Goal: Task Accomplishment & Management: Use online tool/utility

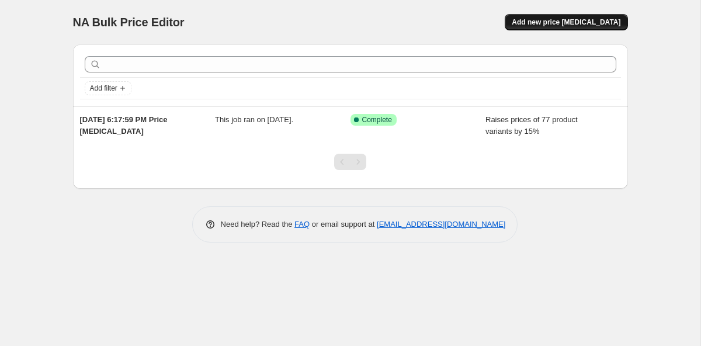
click at [542, 27] on button "Add new price [MEDICAL_DATA]" at bounding box center [566, 22] width 123 height 16
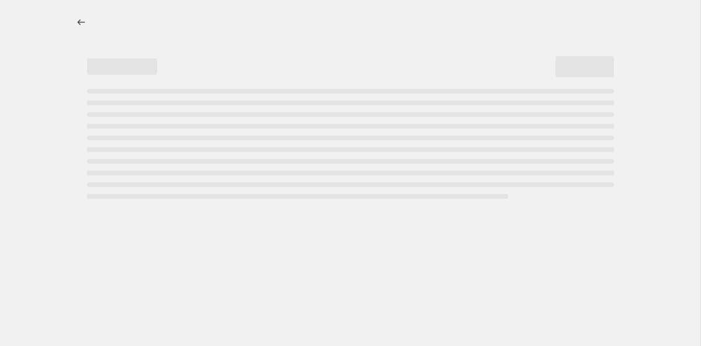
select select "percentage"
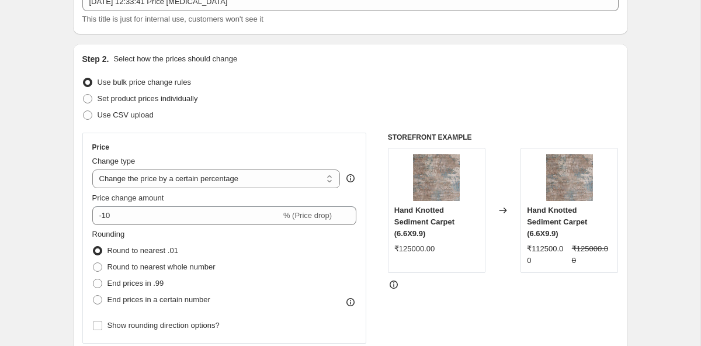
scroll to position [113, 0]
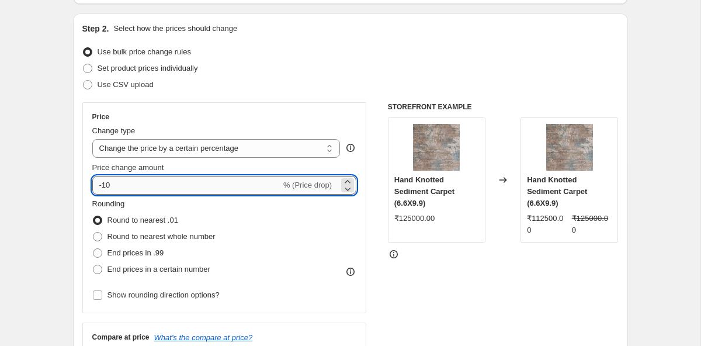
click at [133, 187] on input "-10" at bounding box center [186, 185] width 189 height 19
type input "-1"
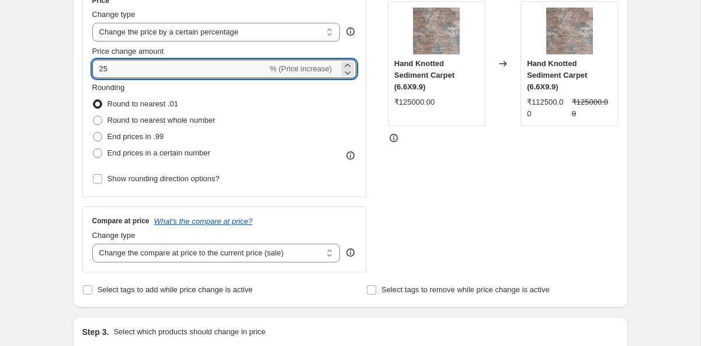
scroll to position [220, 0]
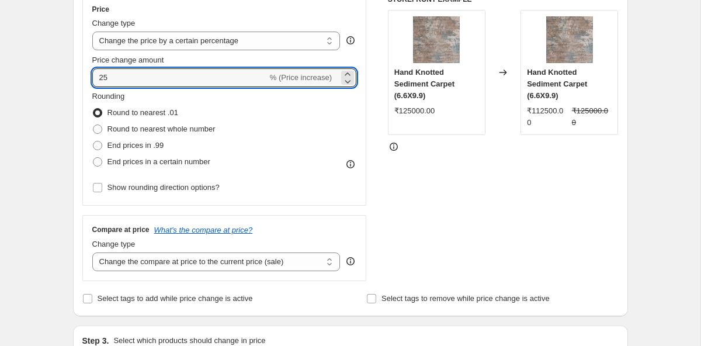
type input "25"
click at [254, 109] on div "Rounding Round to nearest .01 Round to nearest whole number End prices in .99 E…" at bounding box center [224, 130] width 265 height 79
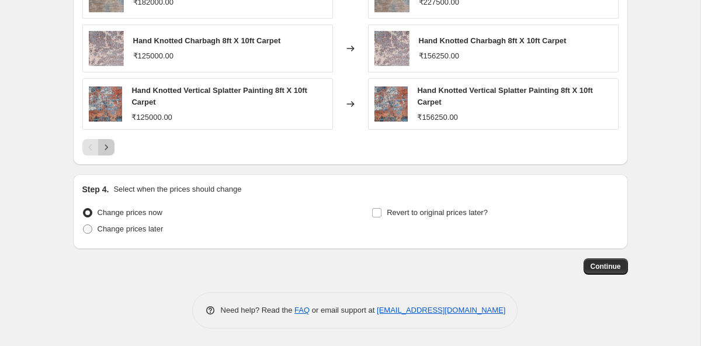
click at [104, 141] on button "Next" at bounding box center [106, 147] width 16 height 16
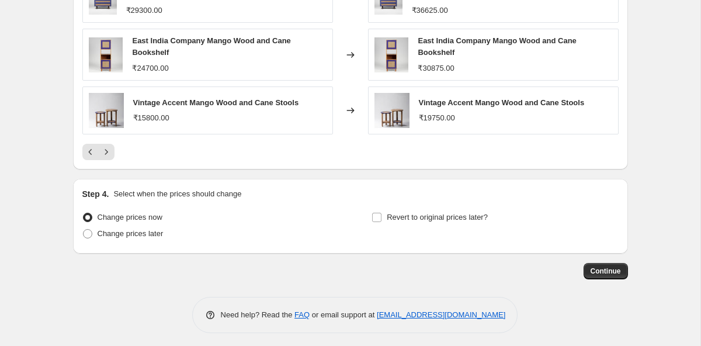
scroll to position [833, 0]
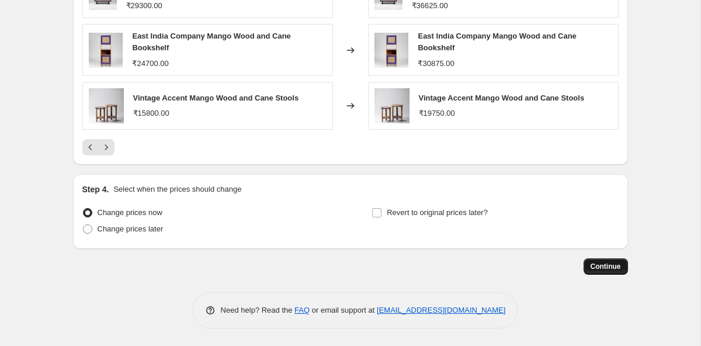
click at [602, 264] on span "Continue" at bounding box center [606, 266] width 30 height 9
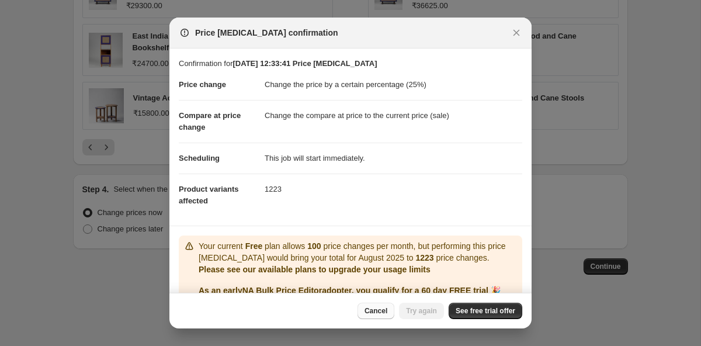
click at [378, 310] on span "Cancel" at bounding box center [376, 310] width 23 height 9
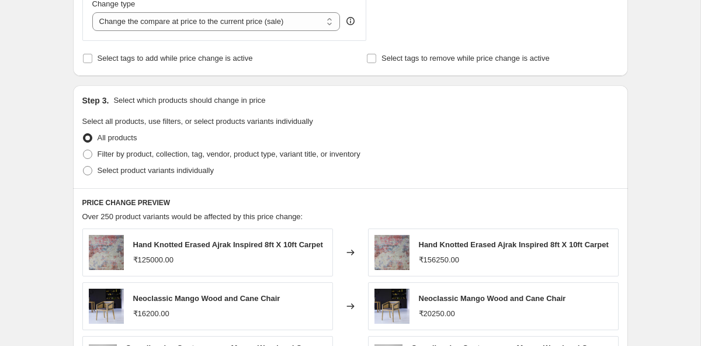
scroll to position [476, 0]
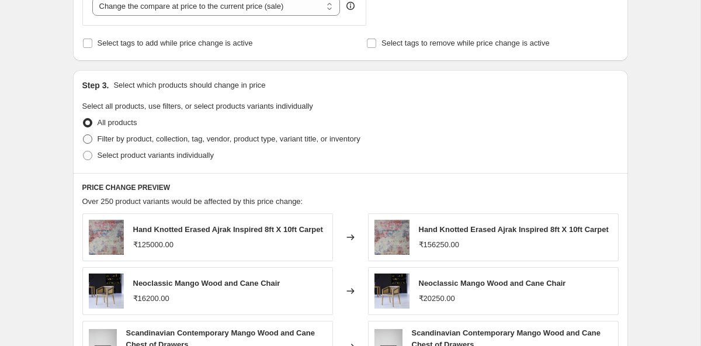
click at [114, 137] on span "Filter by product, collection, tag, vendor, product type, variant title, or inv…" at bounding box center [229, 138] width 263 height 9
click at [84, 135] on input "Filter by product, collection, tag, vendor, product type, variant title, or inv…" at bounding box center [83, 134] width 1 height 1
radio input "true"
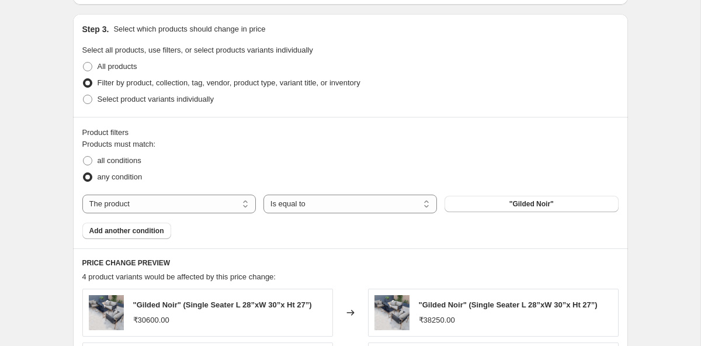
scroll to position [548, 0]
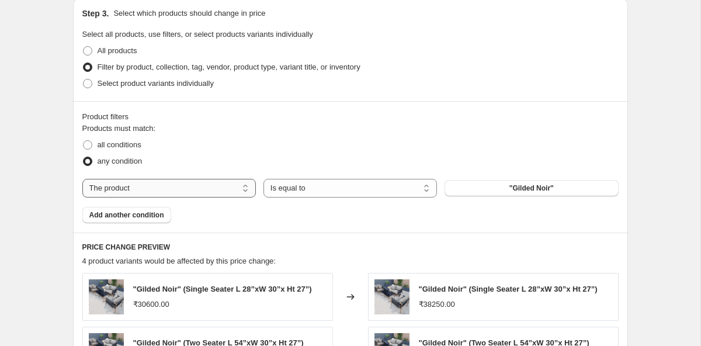
click at [236, 190] on select "The product The product's collection The product's tag The product's vendor The…" at bounding box center [169, 188] width 174 height 19
select select "product_status"
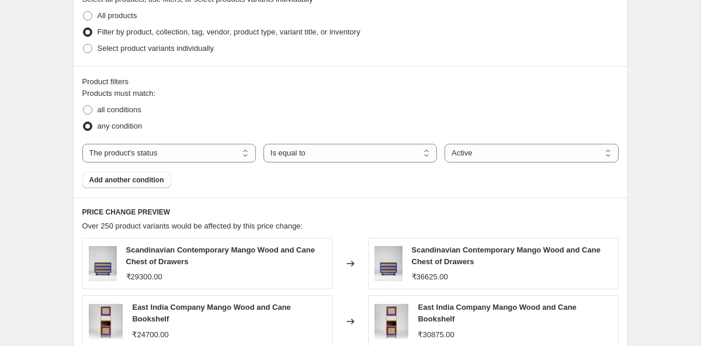
scroll to position [573, 0]
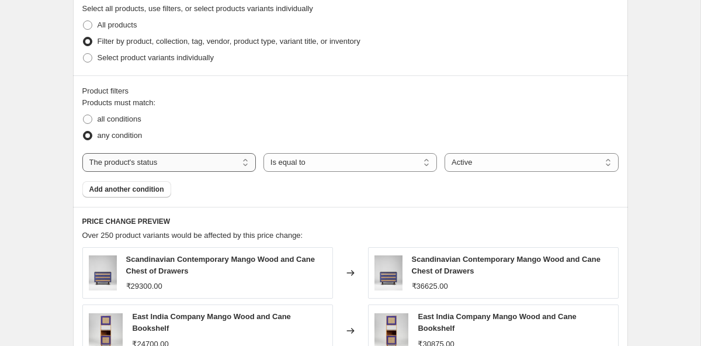
click at [165, 158] on select "The product The product's collection The product's tag The product's vendor The…" at bounding box center [169, 162] width 174 height 19
click at [82, 153] on select "The product The product's collection The product's tag The product's vendor The…" at bounding box center [169, 162] width 174 height 19
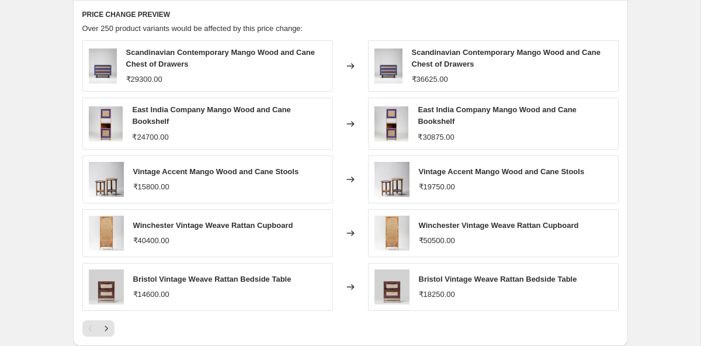
scroll to position [674, 0]
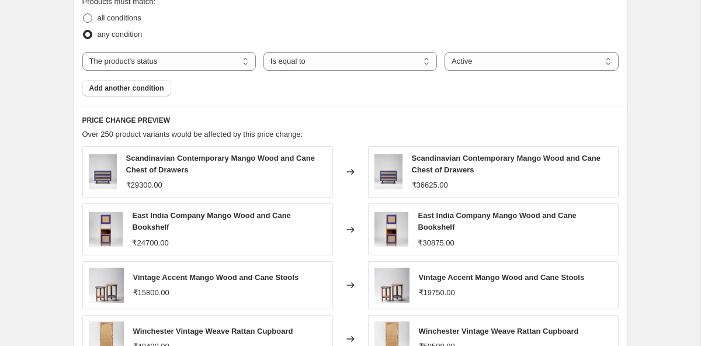
click at [108, 18] on span "all conditions" at bounding box center [120, 17] width 44 height 9
click at [84, 14] on input "all conditions" at bounding box center [83, 13] width 1 height 1
radio input "true"
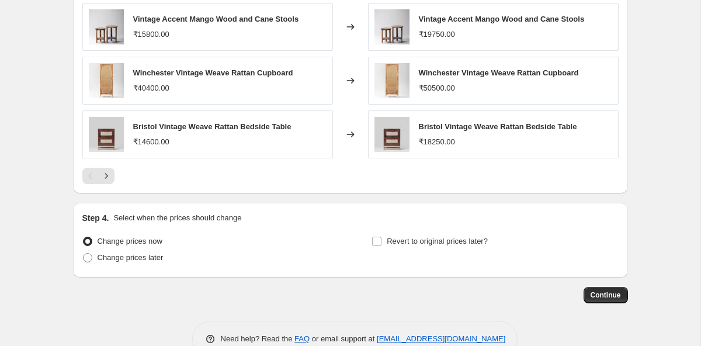
scroll to position [961, 0]
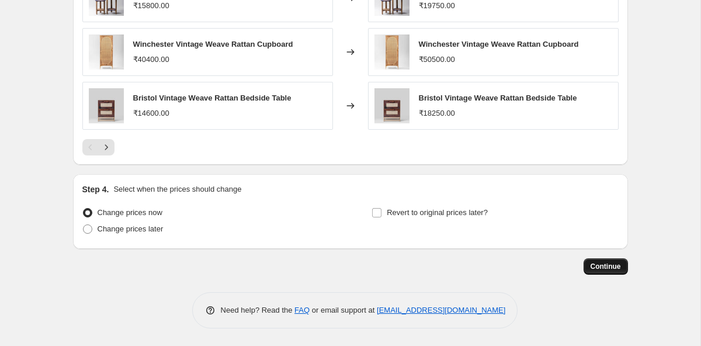
click at [619, 264] on span "Continue" at bounding box center [606, 266] width 30 height 9
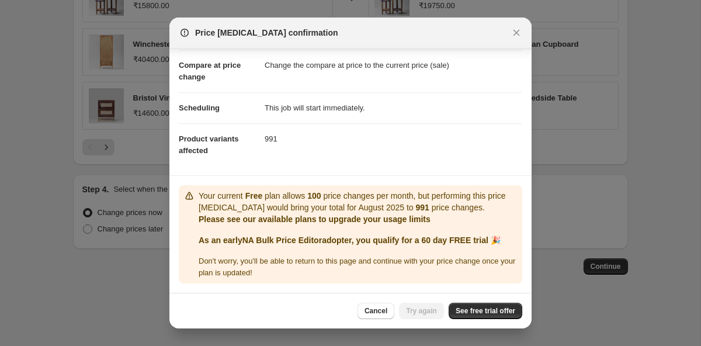
scroll to position [62, 0]
click at [515, 26] on button "Close" at bounding box center [516, 33] width 16 height 16
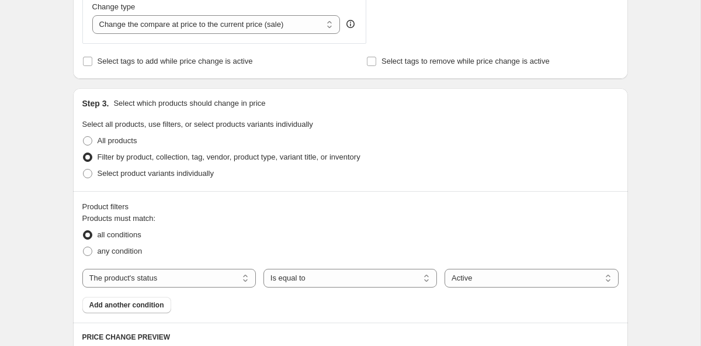
scroll to position [961, 0]
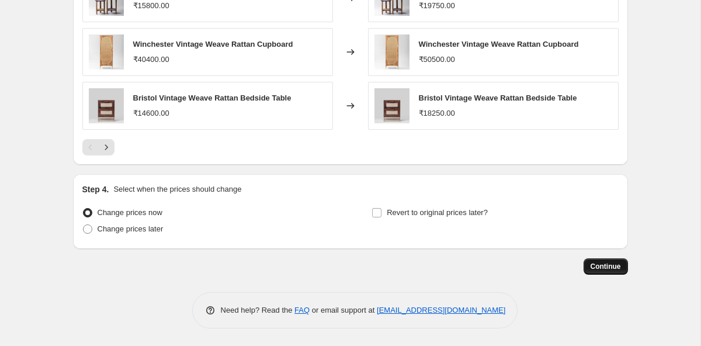
click at [603, 261] on button "Continue" at bounding box center [606, 266] width 44 height 16
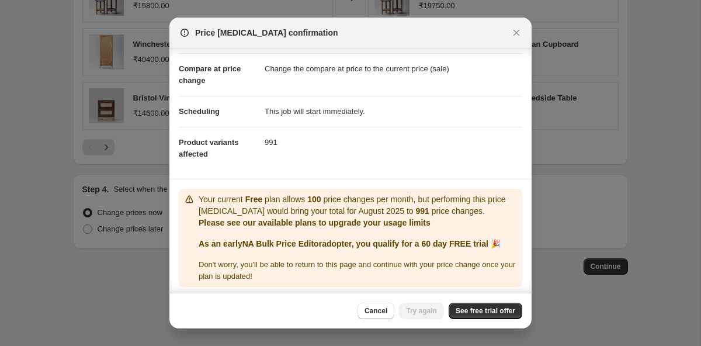
scroll to position [62, 0]
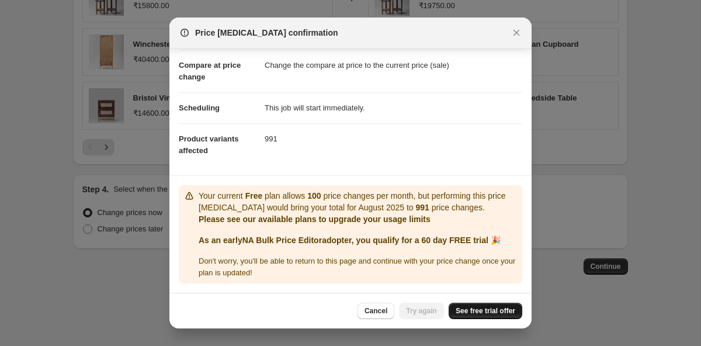
click at [478, 313] on span "See free trial offer" at bounding box center [486, 310] width 60 height 9
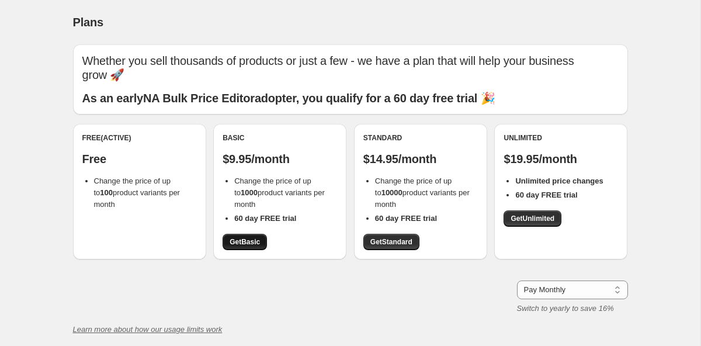
click at [267, 234] on link "Get Basic" at bounding box center [245, 242] width 44 height 16
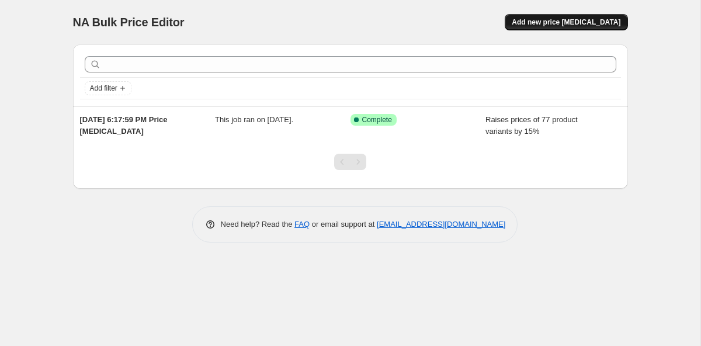
click at [556, 16] on button "Add new price change job" at bounding box center [566, 22] width 123 height 16
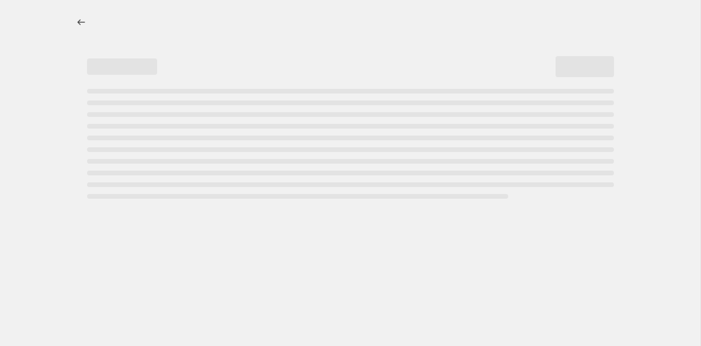
select select "percentage"
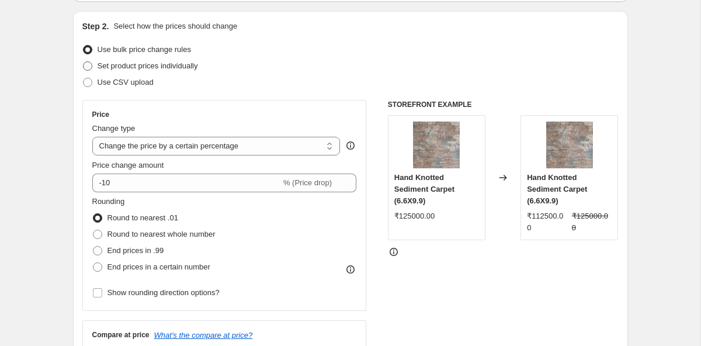
scroll to position [112, 0]
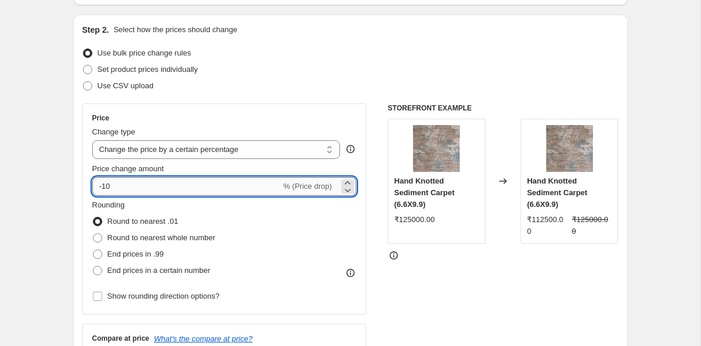
click at [125, 185] on input "-10" at bounding box center [186, 186] width 189 height 19
type input "-1"
type input "25"
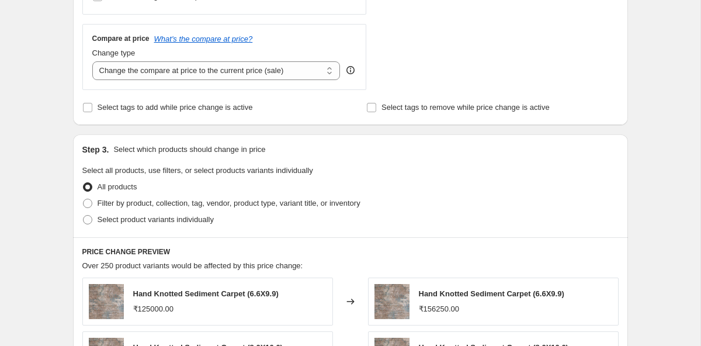
scroll to position [493, 0]
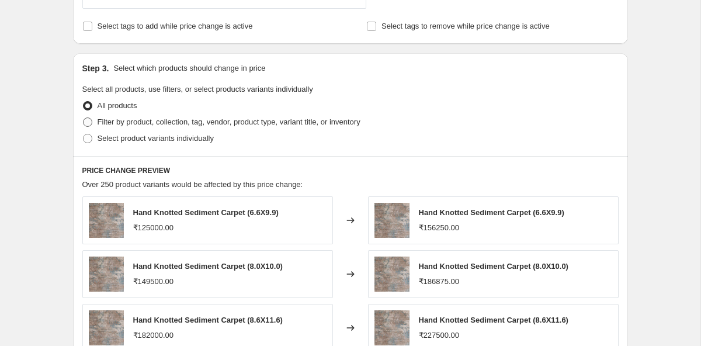
click at [156, 120] on span "Filter by product, collection, tag, vendor, product type, variant title, or inv…" at bounding box center [229, 121] width 263 height 9
click at [84, 118] on input "Filter by product, collection, tag, vendor, product type, variant title, or inv…" at bounding box center [83, 117] width 1 height 1
radio input "true"
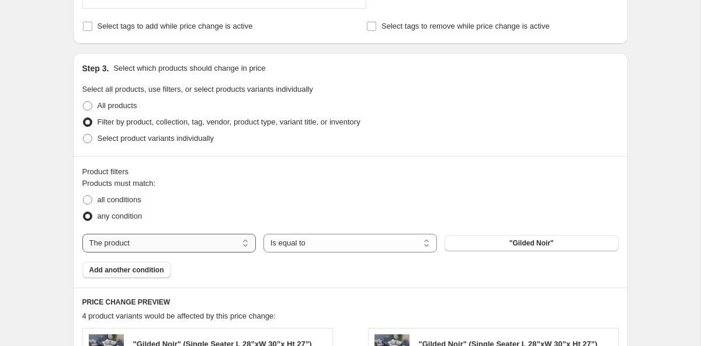
click at [225, 250] on select "The product The product's collection The product's tag The product's vendor The…" at bounding box center [169, 243] width 174 height 19
select select "product_status"
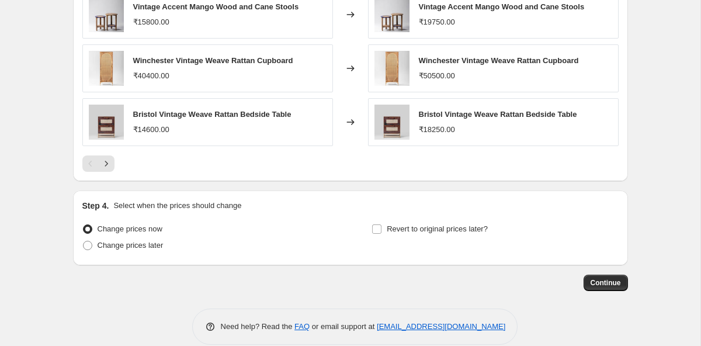
scroll to position [961, 0]
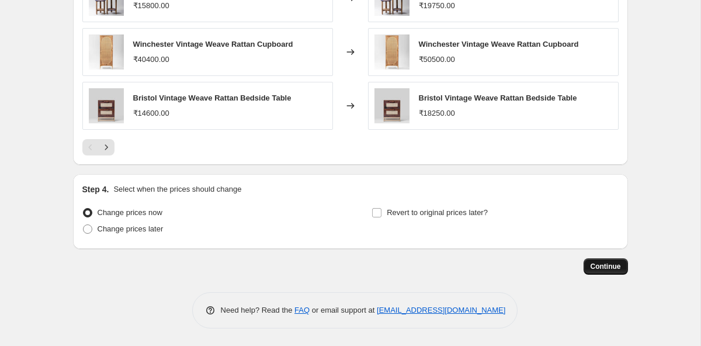
click at [609, 265] on span "Continue" at bounding box center [606, 266] width 30 height 9
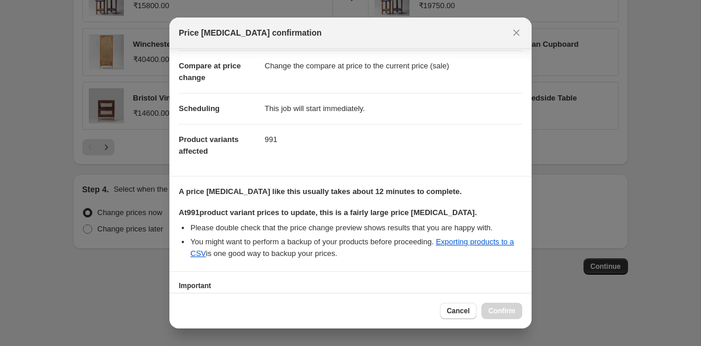
scroll to position [66, 0]
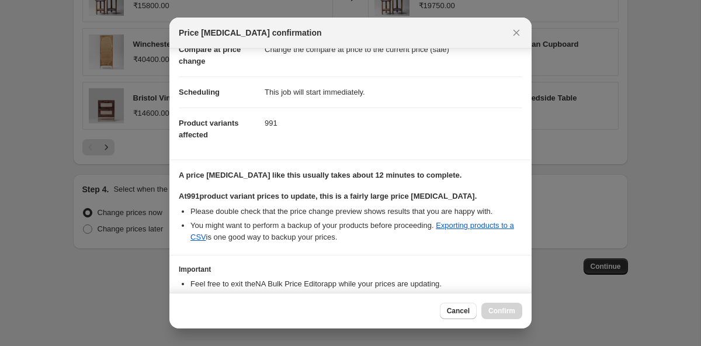
click at [346, 216] on li "Please double check that the price change preview shows results that you are ha…" at bounding box center [357, 212] width 332 height 12
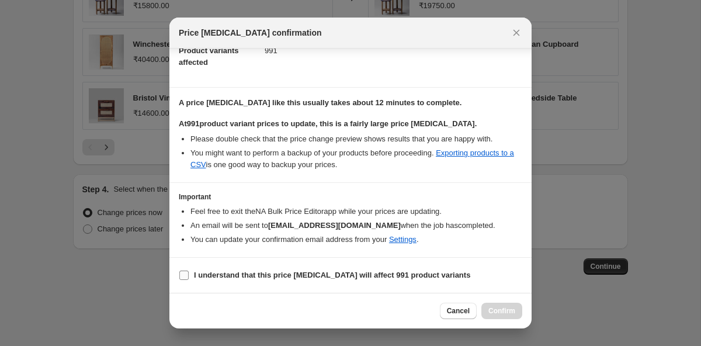
click at [193, 278] on label "I understand that this price change job will affect 991 product variants" at bounding box center [325, 275] width 292 height 16
click at [189, 278] on input "I understand that this price change job will affect 991 product variants" at bounding box center [183, 275] width 9 height 9
checkbox input "true"
click at [499, 309] on span "Confirm" at bounding box center [502, 310] width 27 height 9
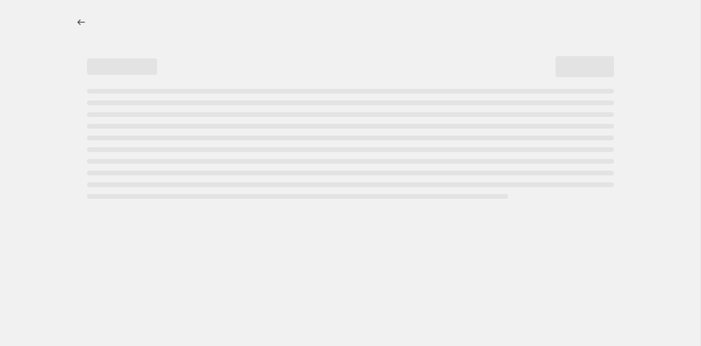
select select "percentage"
select select "product_status"
